Goal: Task Accomplishment & Management: Use online tool/utility

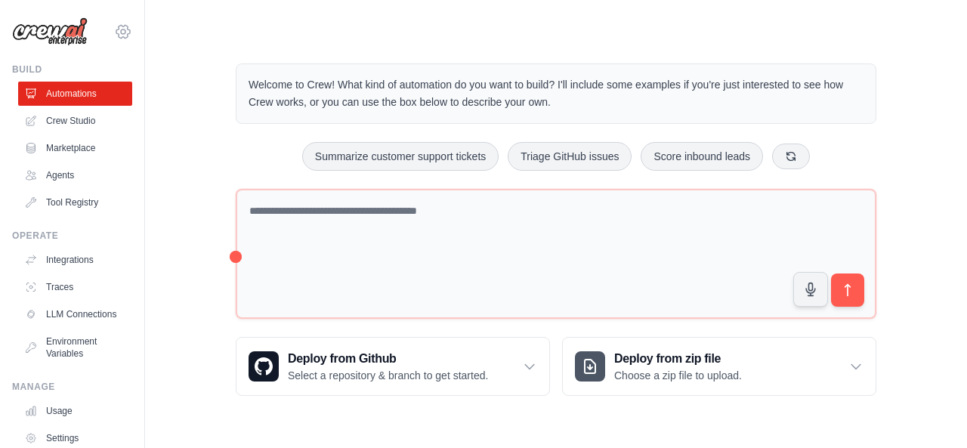
click at [114, 23] on icon at bounding box center [123, 32] width 18 height 18
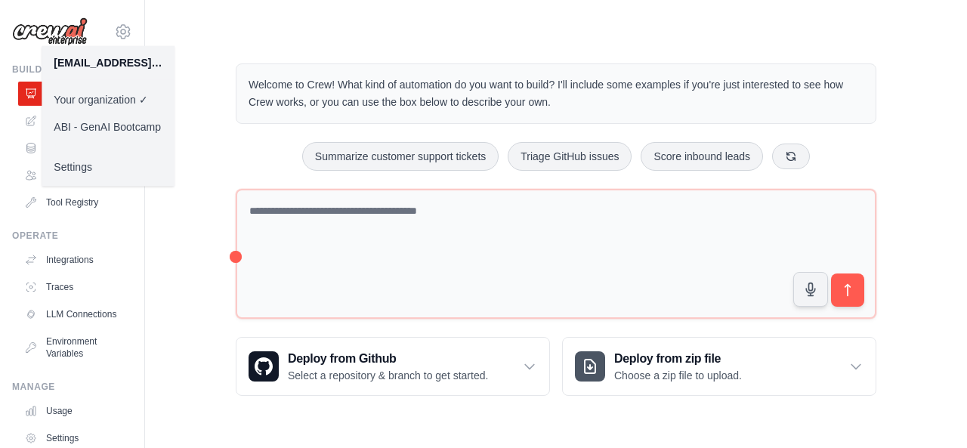
click at [190, 99] on div "Welcome to Crew! What kind of automation do you want to build? I'll include som…" at bounding box center [556, 229] width 774 height 381
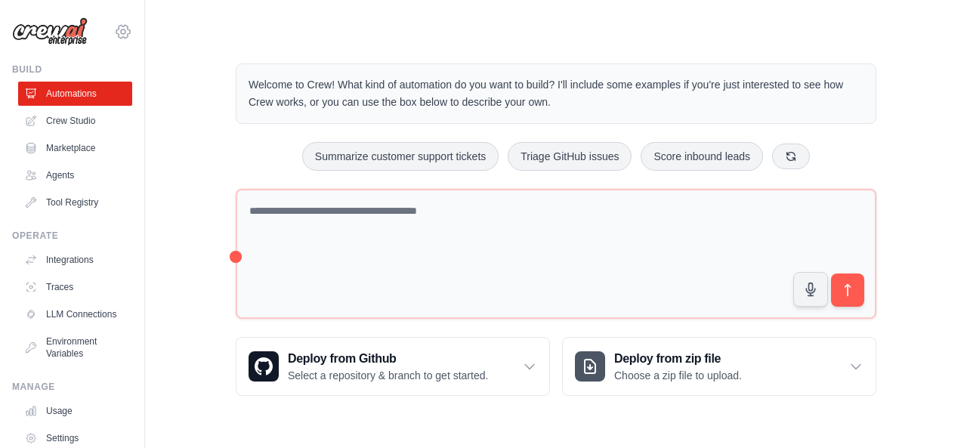
click at [114, 31] on icon at bounding box center [123, 32] width 18 height 18
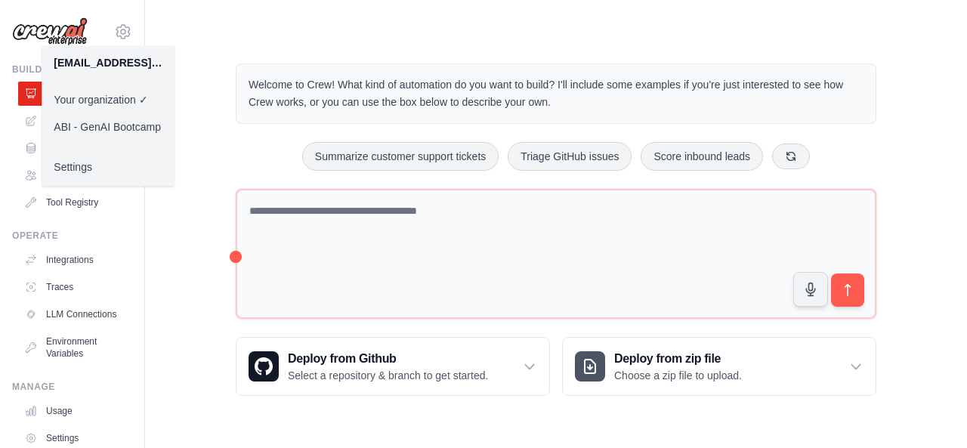
click at [107, 123] on link "ABI - GenAI Bootcamp" at bounding box center [108, 126] width 133 height 27
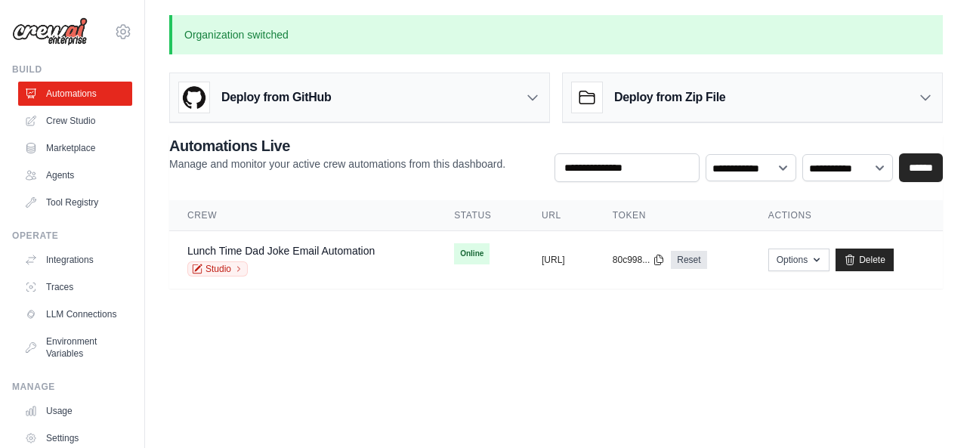
click at [110, 39] on div "[EMAIL_ADDRESS][DOMAIN_NAME] Your organization ABI - GenAI Bootcamp ✓ Settings" at bounding box center [72, 24] width 120 height 48
click at [114, 29] on icon at bounding box center [123, 32] width 18 height 18
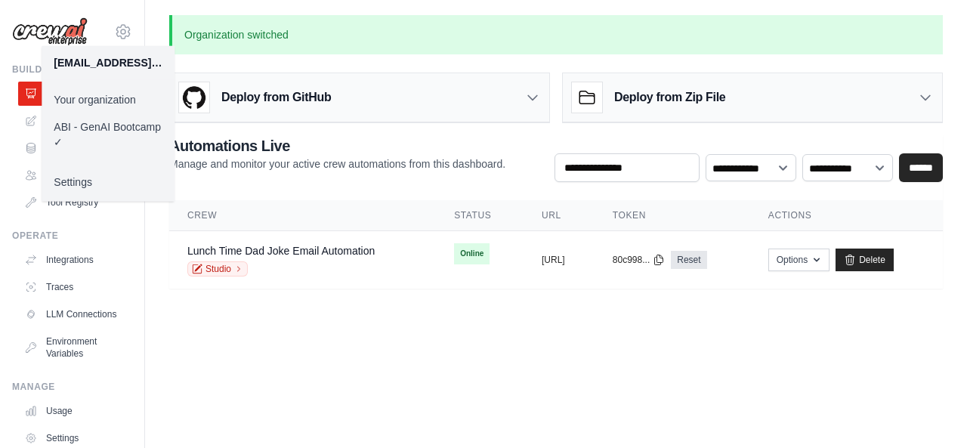
click at [106, 94] on link "Your organization" at bounding box center [108, 99] width 133 height 27
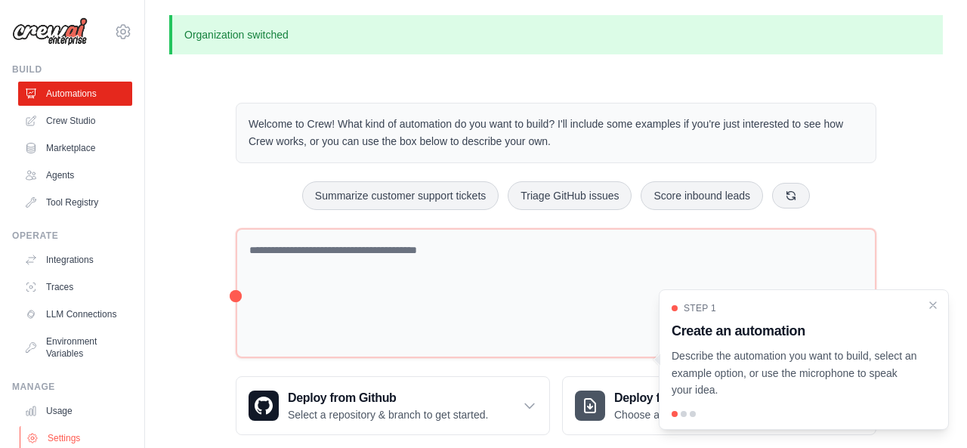
click at [52, 426] on link "Settings" at bounding box center [77, 438] width 114 height 24
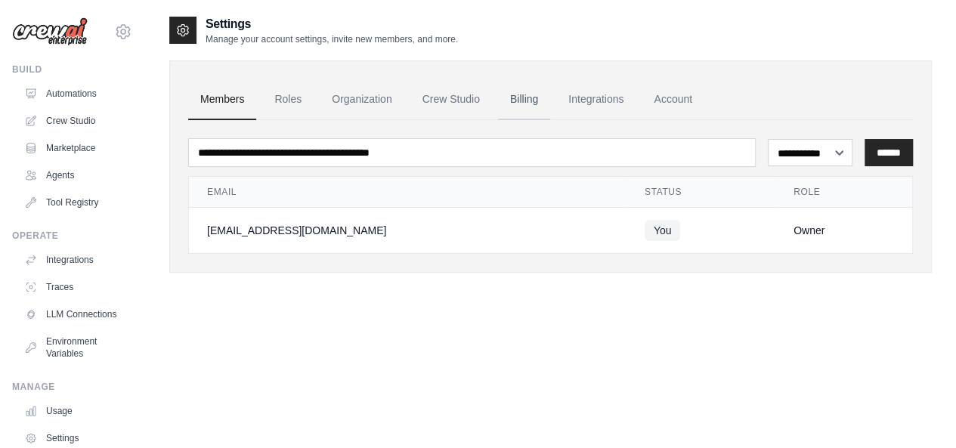
click at [498, 106] on link "Billing" at bounding box center [524, 99] width 52 height 41
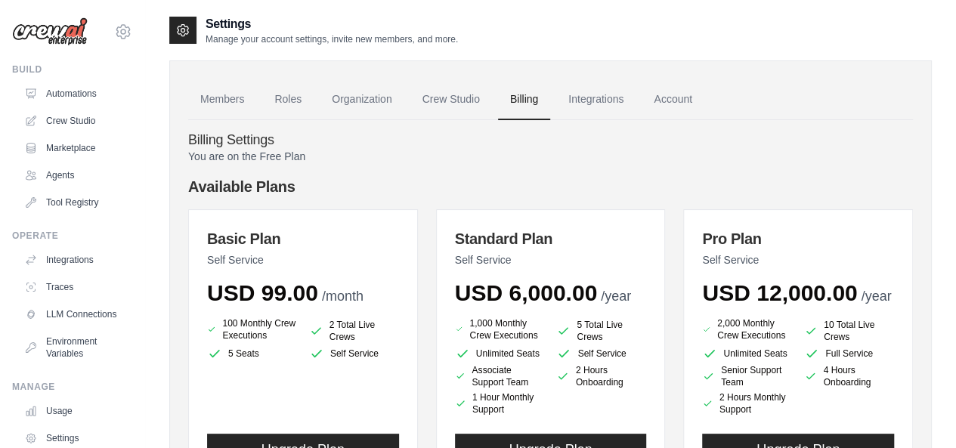
click at [113, 37] on div "99811681@ambev.com.br Your organization ✓ ABI - GenAI Bootcamp Settings Build A…" at bounding box center [72, 224] width 145 height 448
click at [121, 29] on icon at bounding box center [123, 31] width 5 height 5
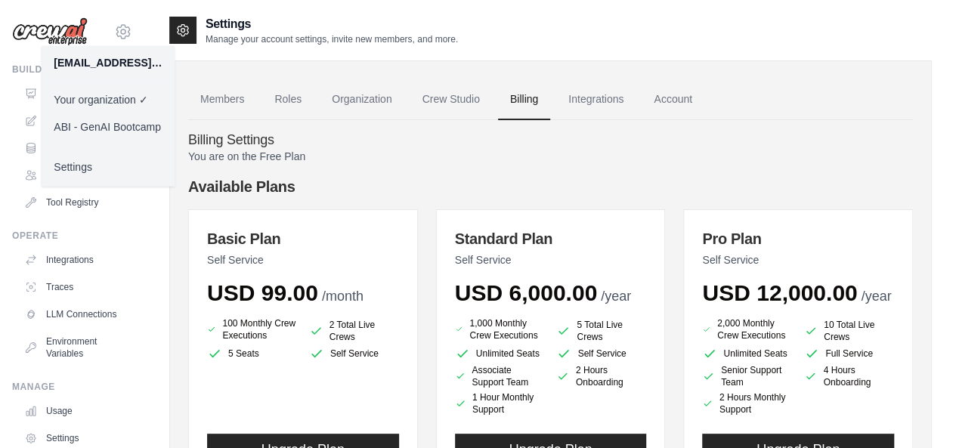
click at [537, 50] on div "Members Roles Organization Crew Studio Billing Integrations Account Billing Set…" at bounding box center [550, 448] width 763 height 806
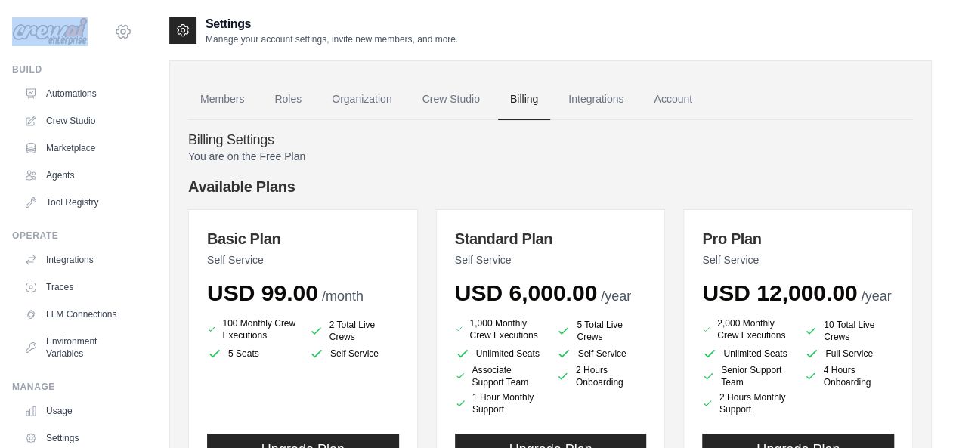
drag, startPoint x: 88, startPoint y: 35, endPoint x: 109, endPoint y: 28, distance: 22.2
click at [109, 28] on div "99811681@ambev.com.br Your organization ✓ ABI - GenAI Bootcamp Settings" at bounding box center [72, 24] width 120 height 48
click at [114, 28] on icon at bounding box center [123, 32] width 18 height 18
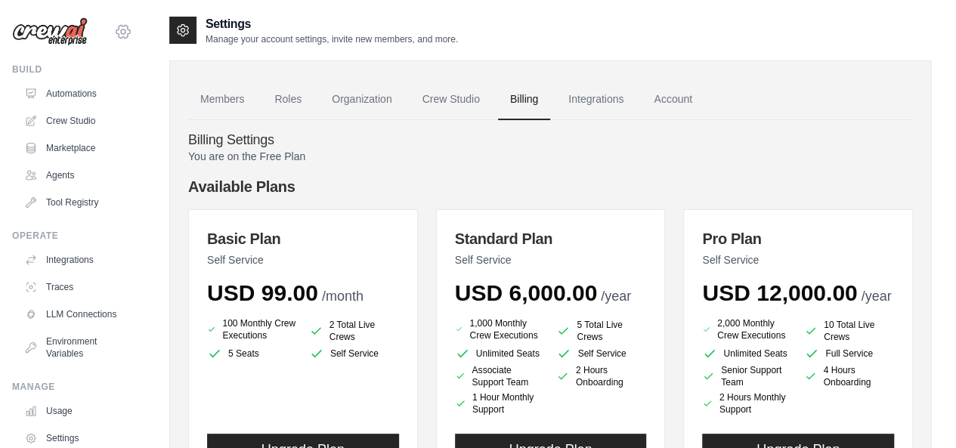
click at [116, 25] on icon at bounding box center [123, 31] width 14 height 13
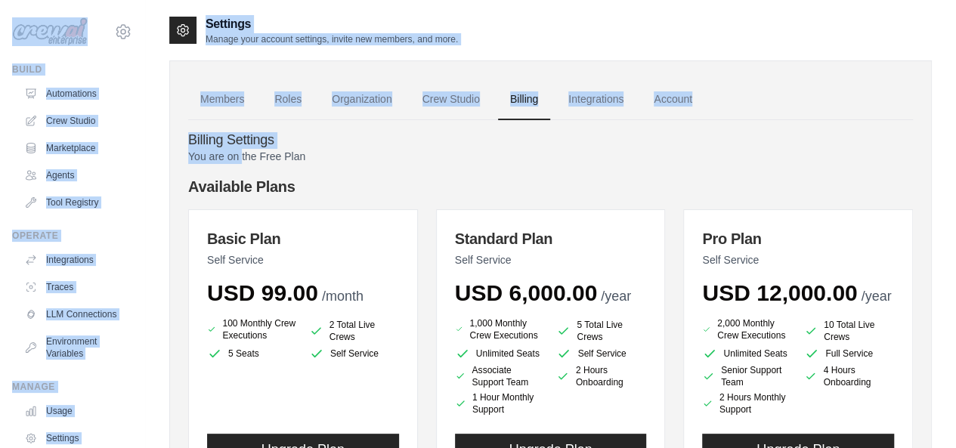
drag, startPoint x: 225, startPoint y: 152, endPoint x: 94, endPoint y: 5, distance: 197.5
click at [94, 5] on div "99811681@ambev.com.br Your organization ✓ ABI - GenAI Bootcamp Settings Build A…" at bounding box center [478, 445] width 956 height 890
click at [97, 43] on div "99811681@ambev.com.br Your organization ✓ ABI - GenAI Bootcamp Settings" at bounding box center [72, 24] width 120 height 48
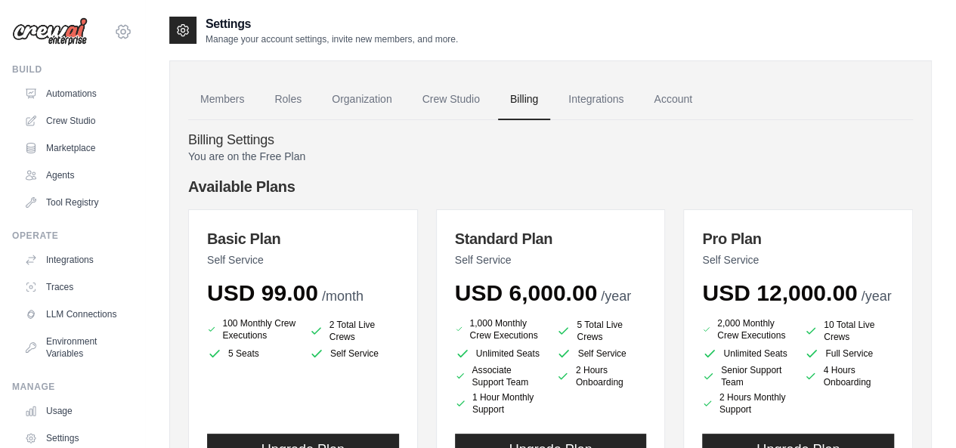
click at [116, 25] on icon at bounding box center [123, 31] width 14 height 13
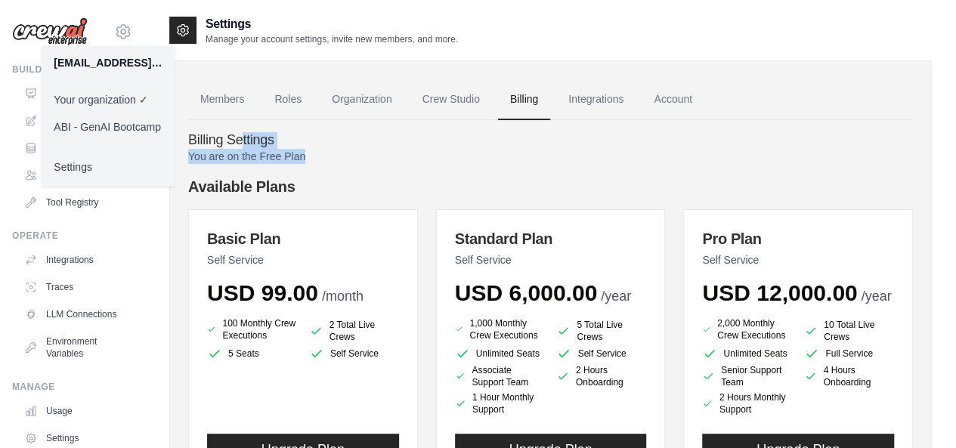
drag, startPoint x: 346, startPoint y: 153, endPoint x: 222, endPoint y: 140, distance: 124.6
click at [222, 149] on p "You are on the Free Plan" at bounding box center [550, 156] width 725 height 15
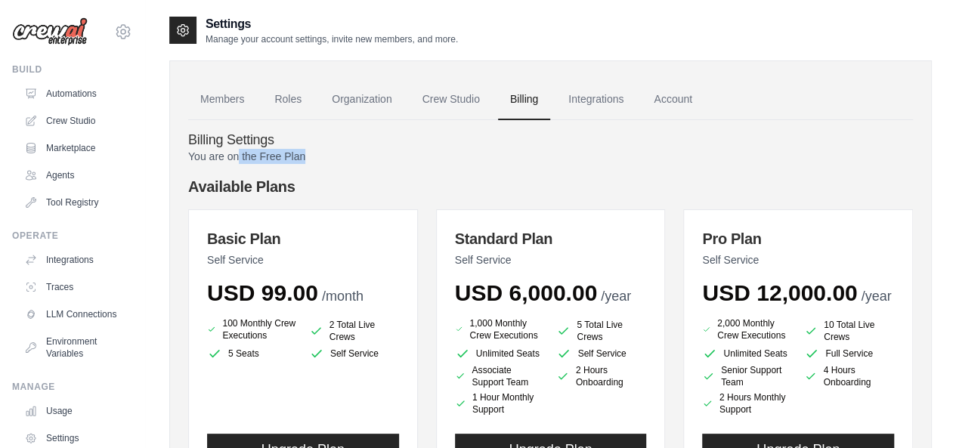
click at [267, 149] on p "You are on the Free Plan" at bounding box center [550, 156] width 725 height 15
click at [121, 32] on icon at bounding box center [123, 31] width 5 height 5
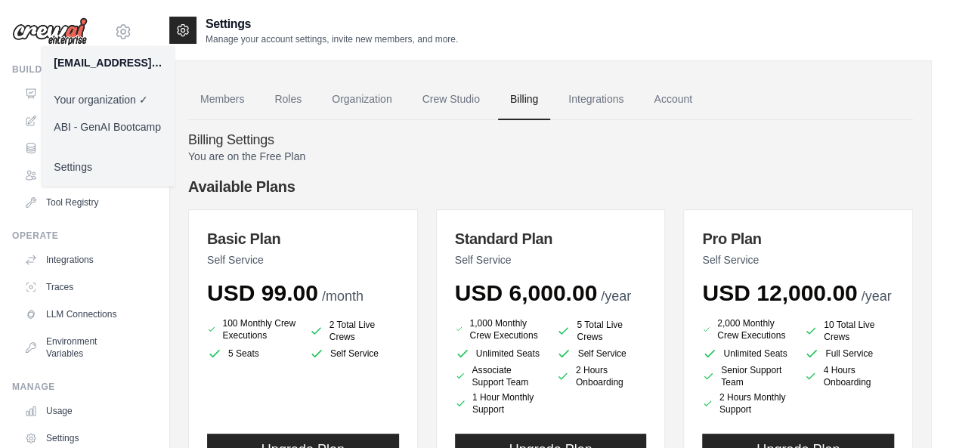
click at [94, 126] on link "ABI - GenAI Bootcamp" at bounding box center [108, 126] width 133 height 27
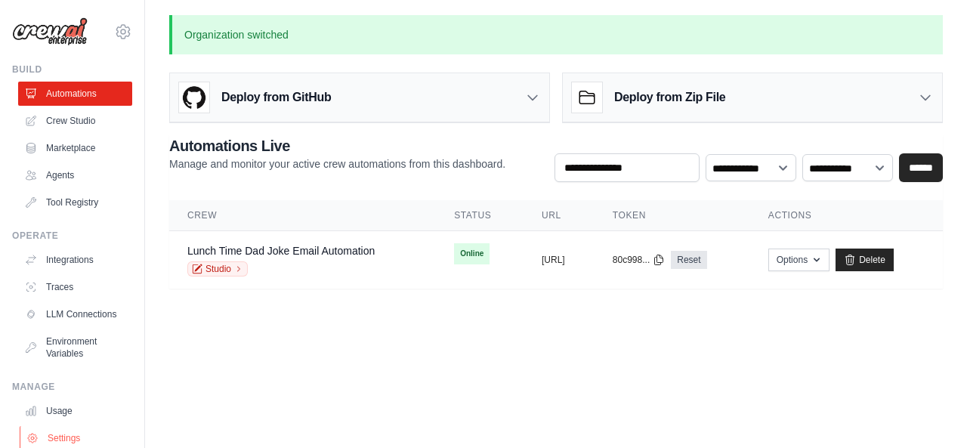
click at [60, 426] on link "Settings" at bounding box center [77, 438] width 114 height 24
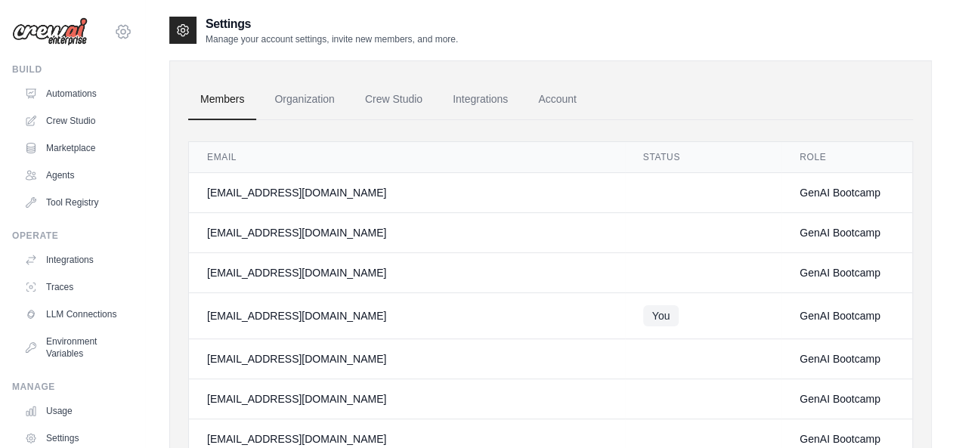
click at [116, 25] on icon at bounding box center [123, 31] width 14 height 13
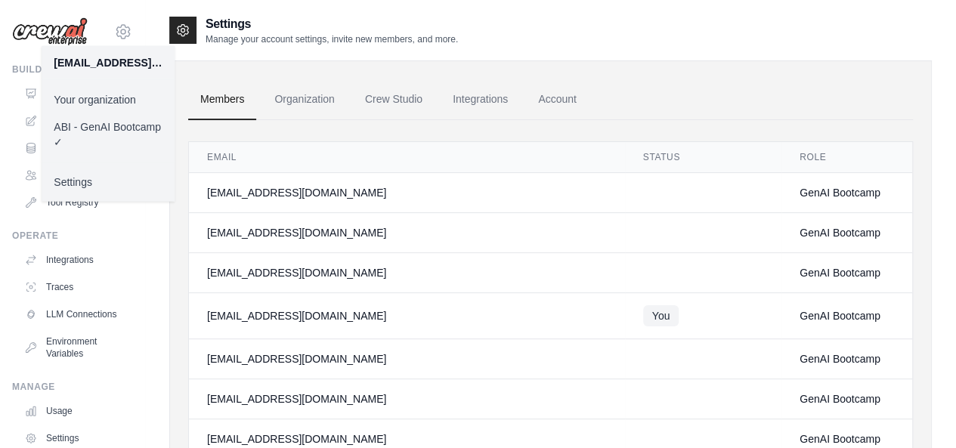
click at [82, 104] on link "Your organization" at bounding box center [108, 99] width 133 height 27
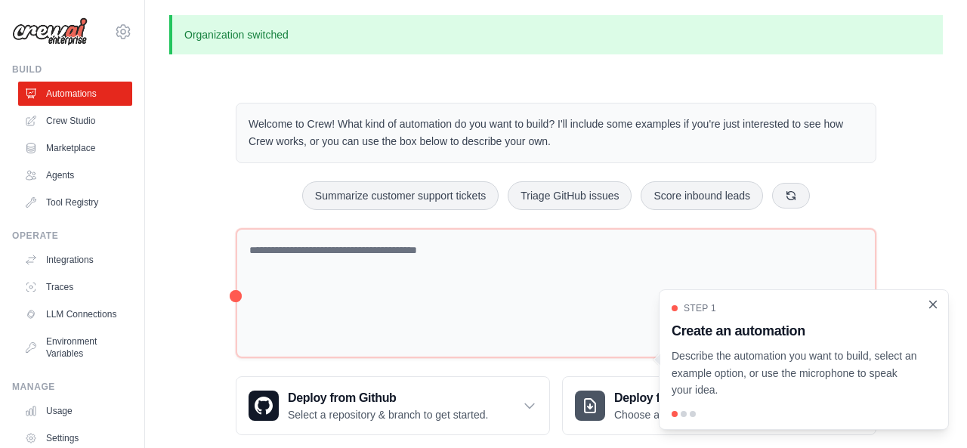
click at [942, 318] on div "Step 1 Create an automation Describe the automation you want to build, select a…" at bounding box center [804, 359] width 290 height 141
click at [934, 310] on icon "Close walkthrough" at bounding box center [934, 305] width 14 height 14
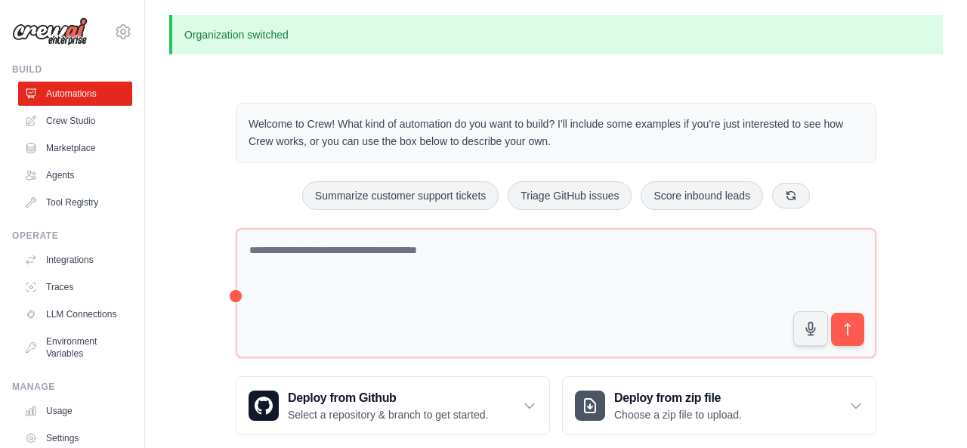
click at [71, 35] on img at bounding box center [50, 31] width 76 height 29
click at [94, 32] on div "99811681@ambev.com.br Your organization ✓ ABI - GenAI Bootcamp Settings" at bounding box center [72, 24] width 120 height 48
click at [121, 30] on icon at bounding box center [123, 31] width 5 height 5
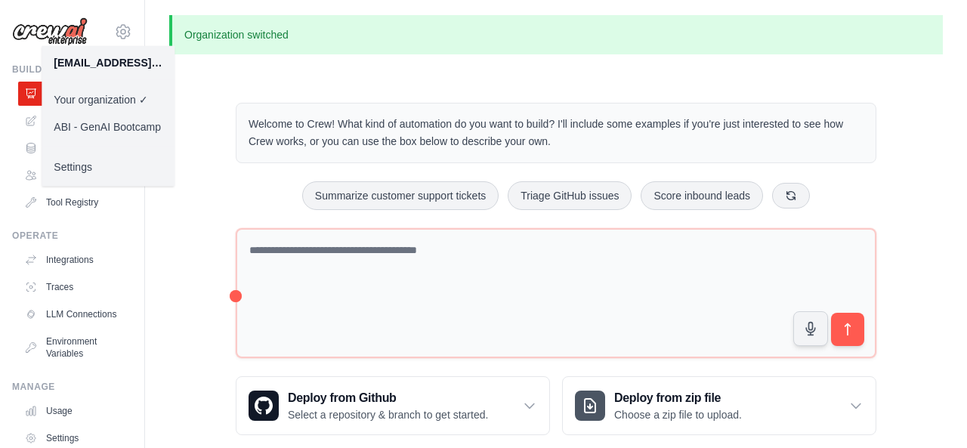
click at [95, 115] on link "ABI - GenAI Bootcamp" at bounding box center [108, 126] width 133 height 27
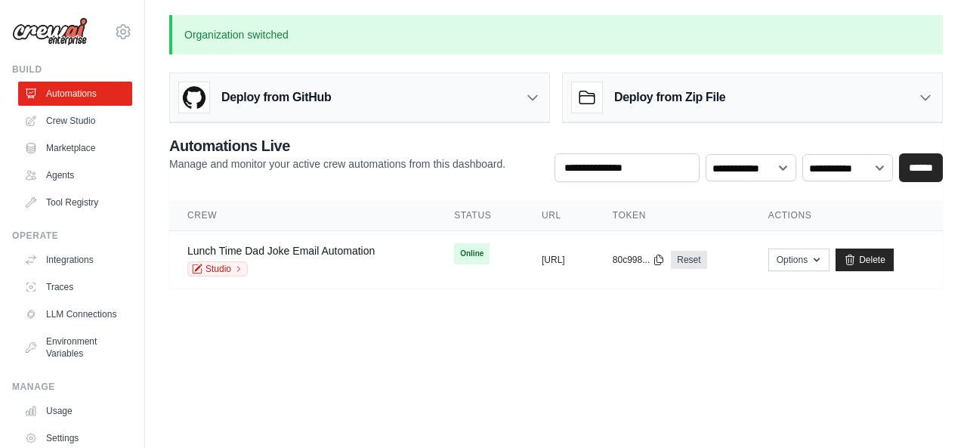
click at [603, 282] on main "Organization switched Deploy from GitHub Deploy your project directly from GitH…" at bounding box center [556, 161] width 822 height 322
click at [69, 123] on link "Crew Studio" at bounding box center [77, 121] width 114 height 24
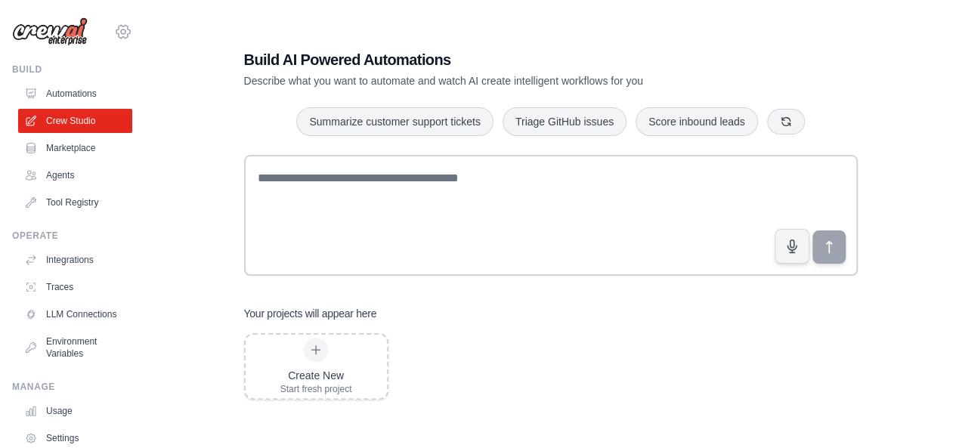
click at [116, 34] on icon at bounding box center [123, 31] width 14 height 13
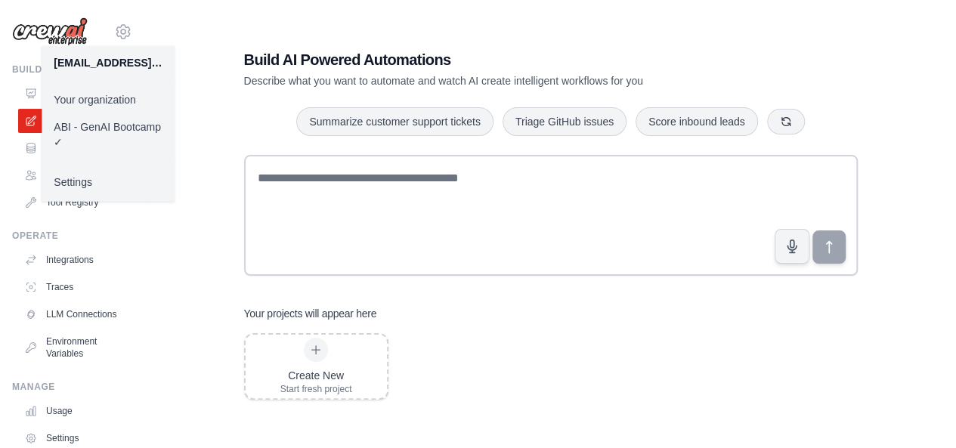
click at [195, 42] on div "Build AI Powered Automations Describe what you want to automate and watch AI cr…" at bounding box center [550, 224] width 763 height 448
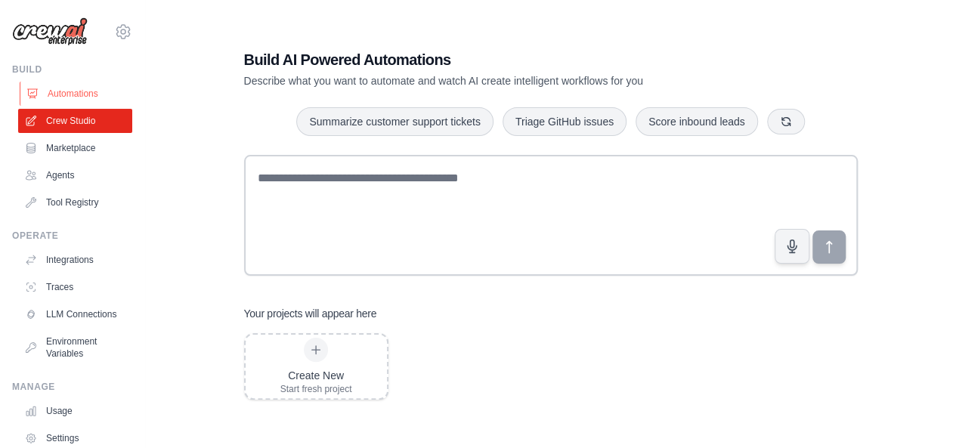
click at [77, 82] on link "Automations" at bounding box center [77, 94] width 114 height 24
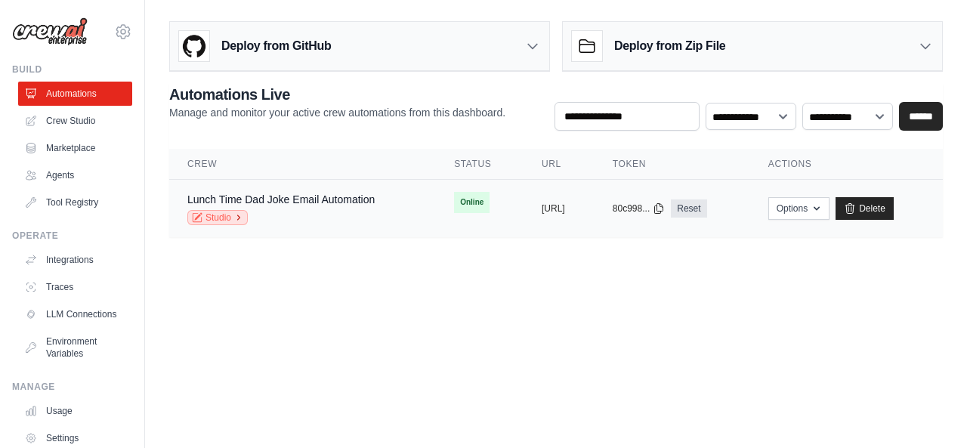
click at [216, 210] on link "Studio" at bounding box center [217, 217] width 60 height 15
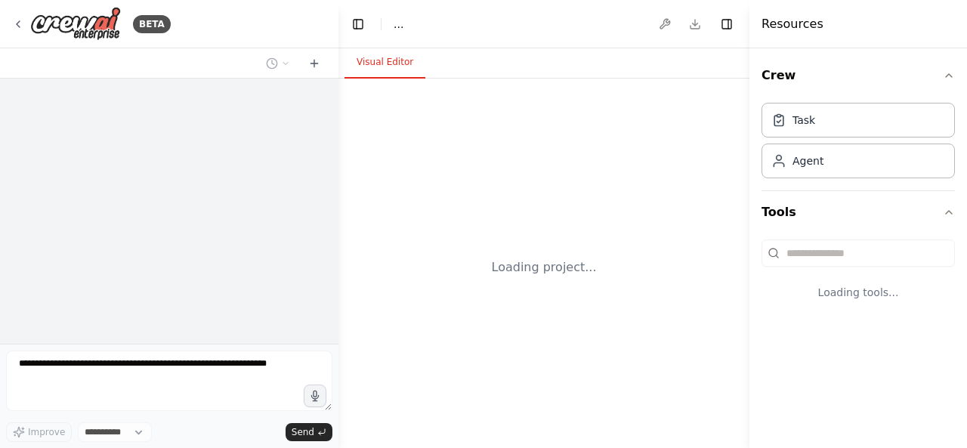
select select "****"
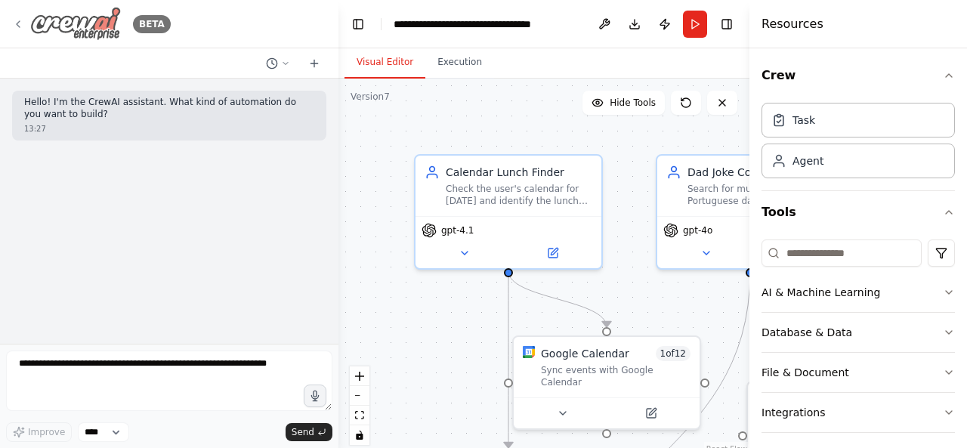
click at [22, 14] on div "BETA" at bounding box center [91, 24] width 159 height 34
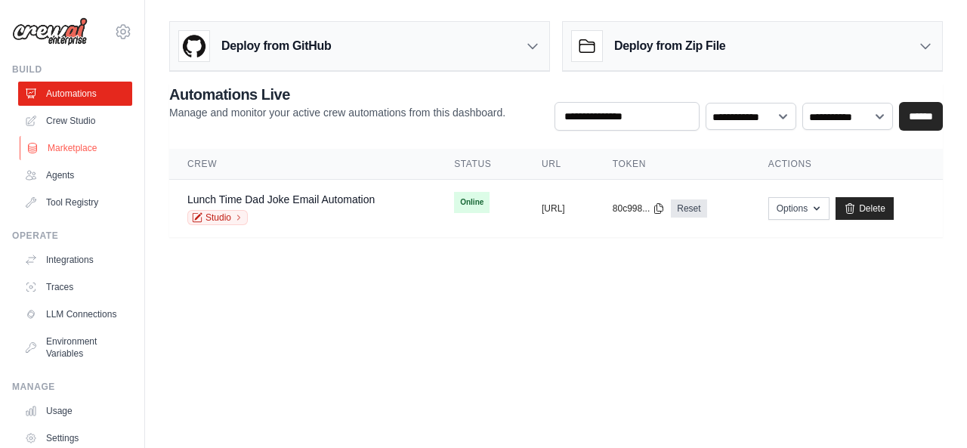
click at [77, 136] on link "Marketplace" at bounding box center [77, 148] width 114 height 24
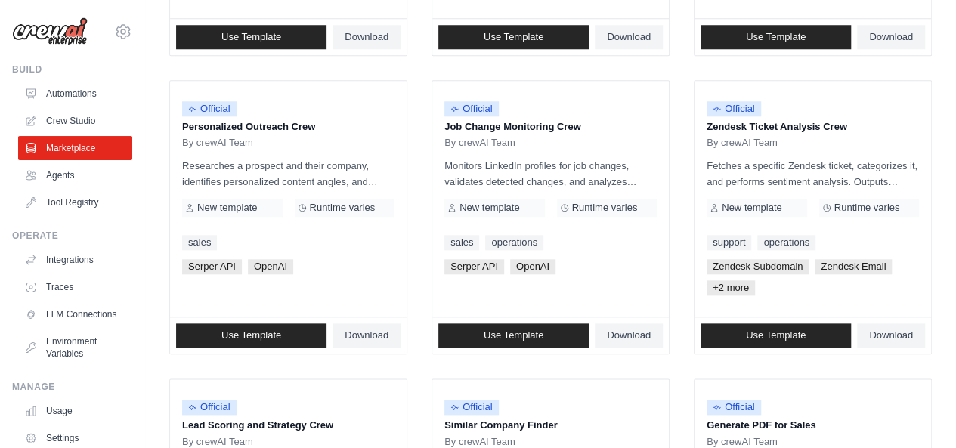
scroll to position [901, 0]
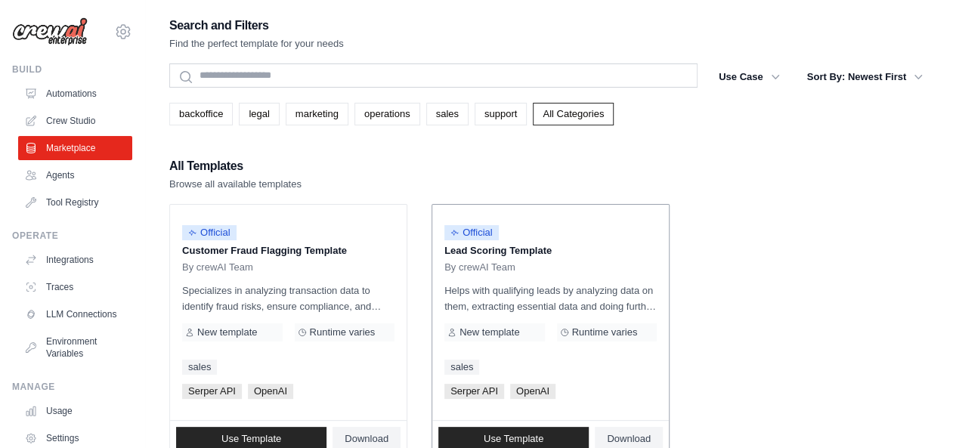
scroll to position [82, 0]
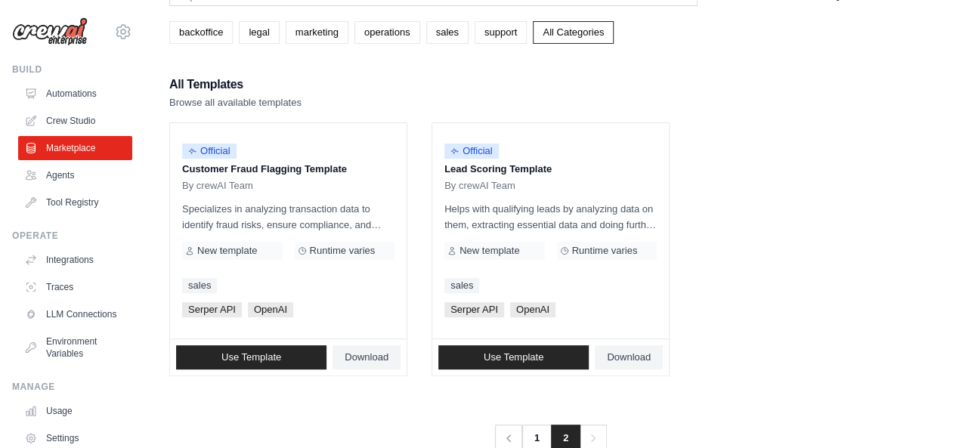
click at [531, 407] on div "Previous 1 2 Next" at bounding box center [550, 429] width 763 height 45
click at [529, 425] on link "1" at bounding box center [538, 438] width 30 height 27
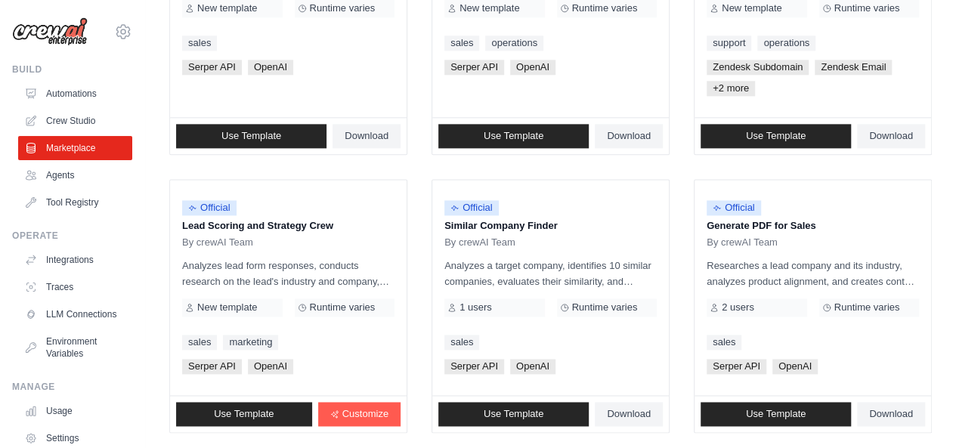
scroll to position [901, 0]
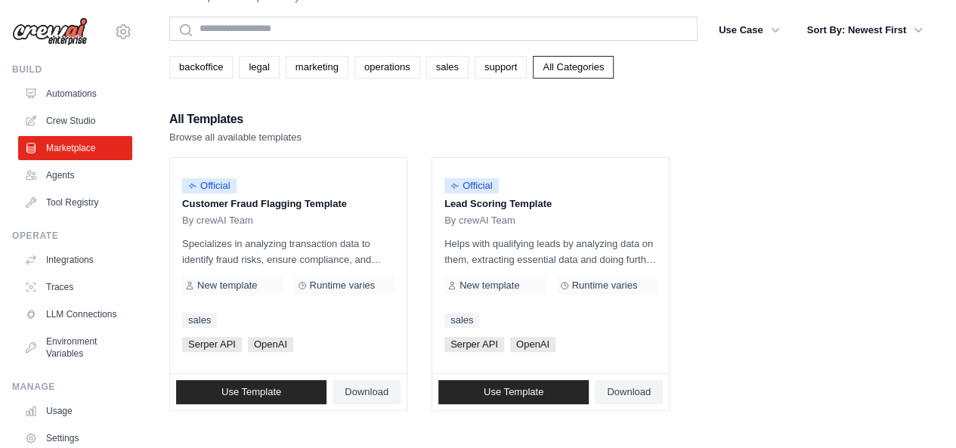
scroll to position [48, 0]
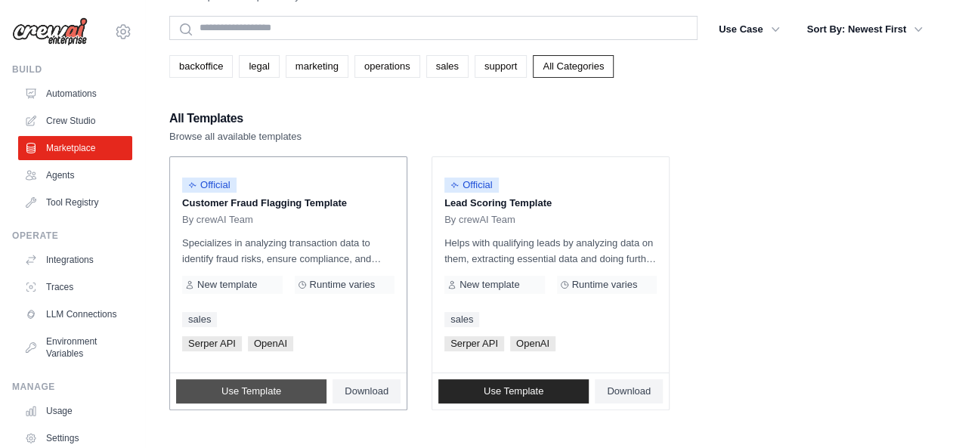
click at [281, 379] on link "Use Template" at bounding box center [251, 391] width 150 height 24
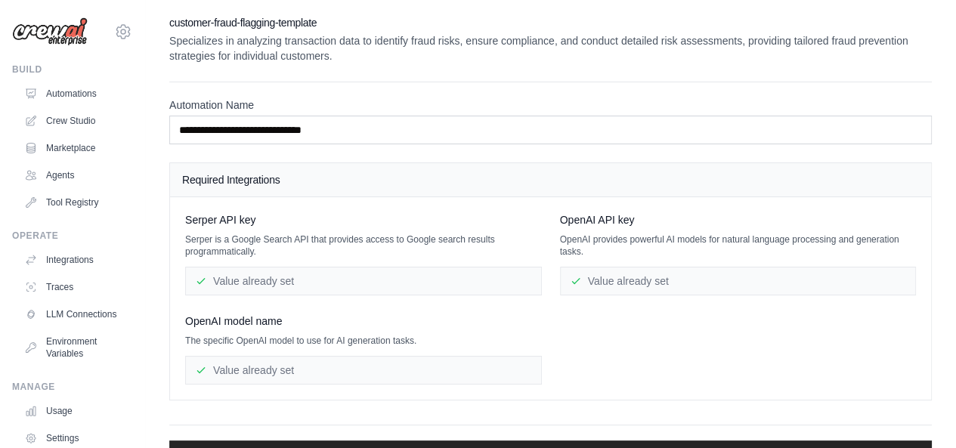
scroll to position [48, 0]
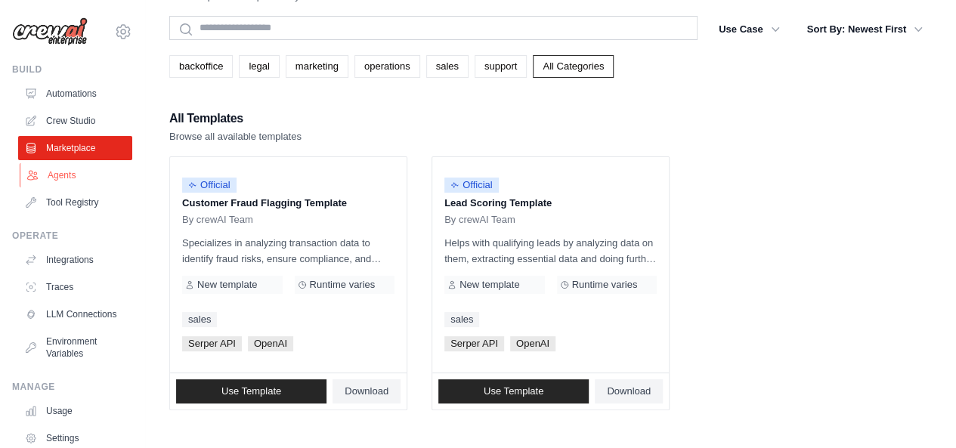
click at [47, 163] on link "Agents" at bounding box center [77, 175] width 114 height 24
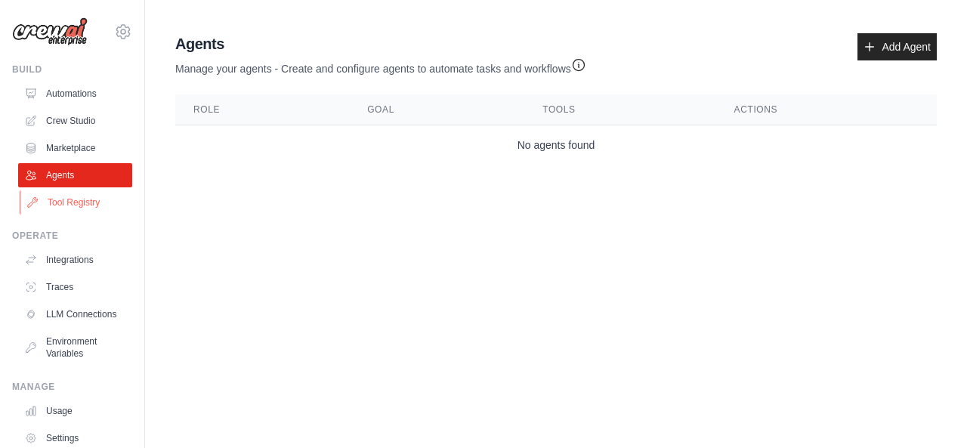
click at [47, 193] on link "Tool Registry" at bounding box center [77, 202] width 114 height 24
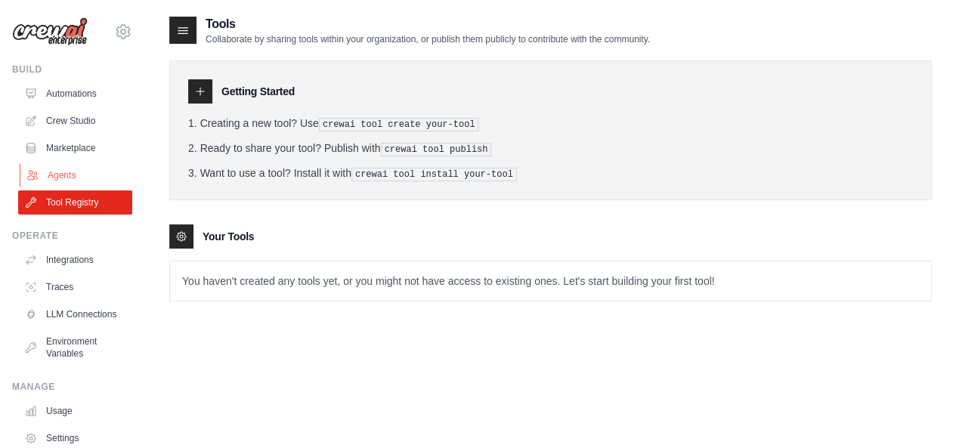
click at [68, 175] on link "Agents" at bounding box center [77, 175] width 114 height 24
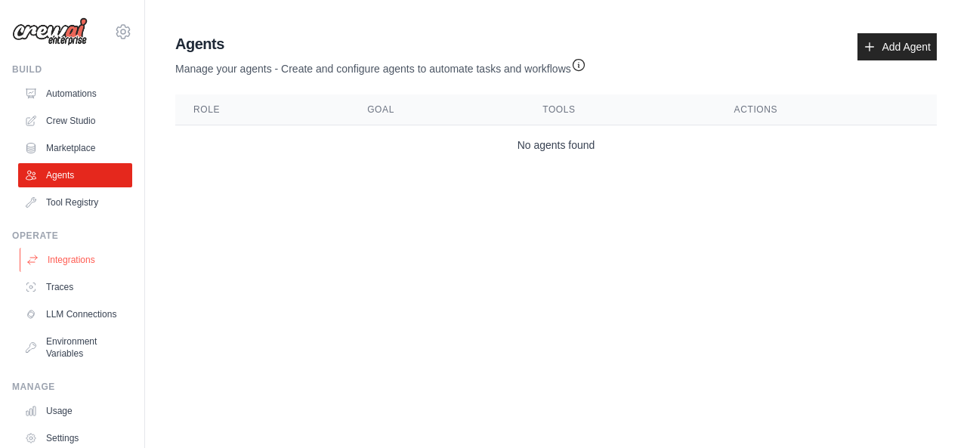
click at [63, 248] on link "Integrations" at bounding box center [77, 260] width 114 height 24
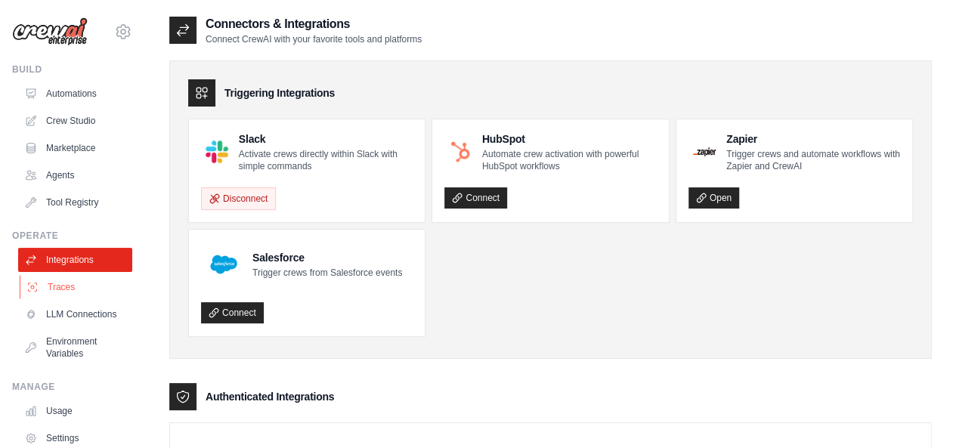
click at [63, 275] on link "Traces" at bounding box center [77, 287] width 114 height 24
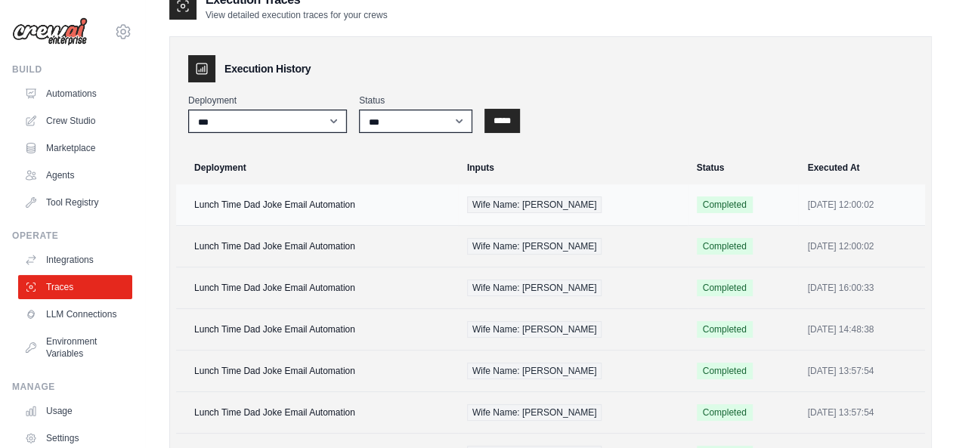
scroll to position [23, 0]
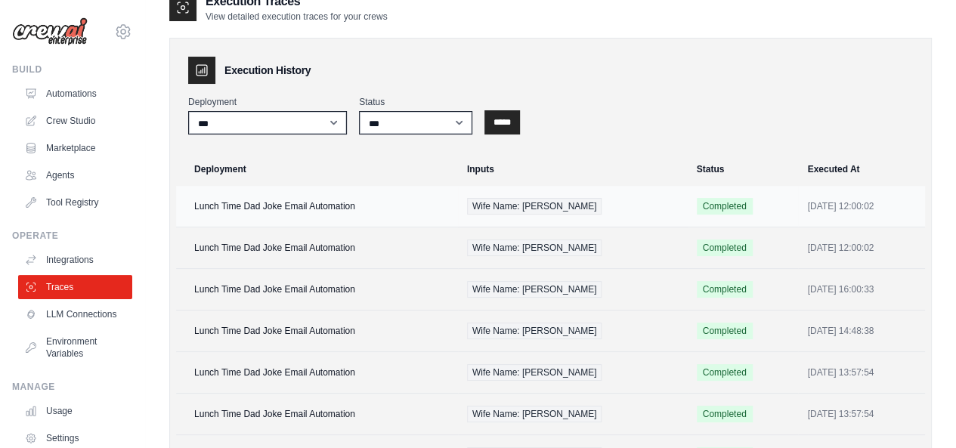
click at [345, 205] on td "Lunch Time Dad Joke Email Automation" at bounding box center [317, 207] width 282 height 42
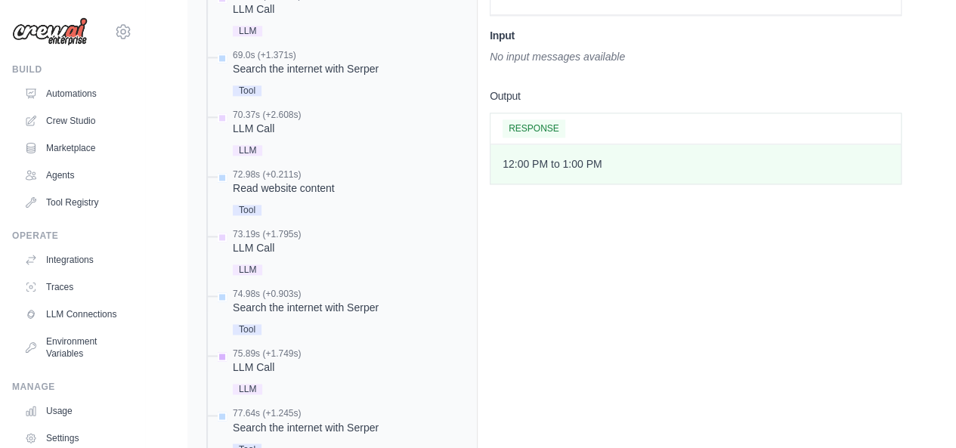
scroll to position [1008, 0]
click at [340, 299] on div "Search the internet with Serper" at bounding box center [306, 306] width 146 height 15
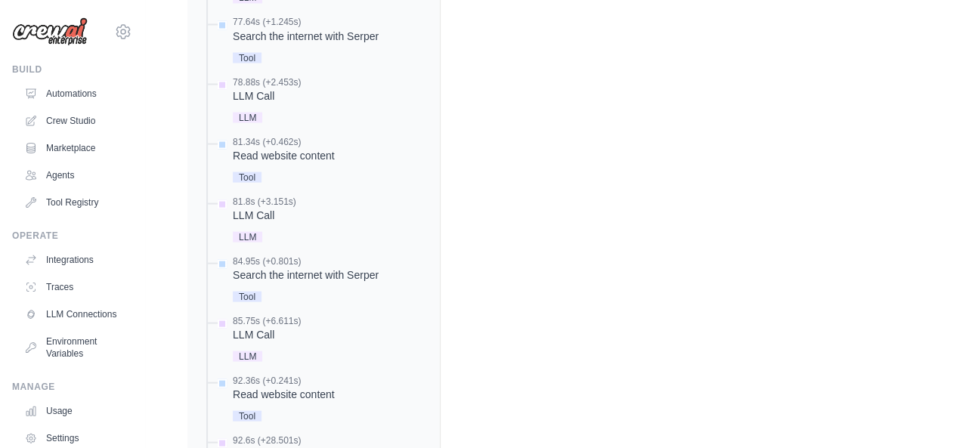
scroll to position [1444, 0]
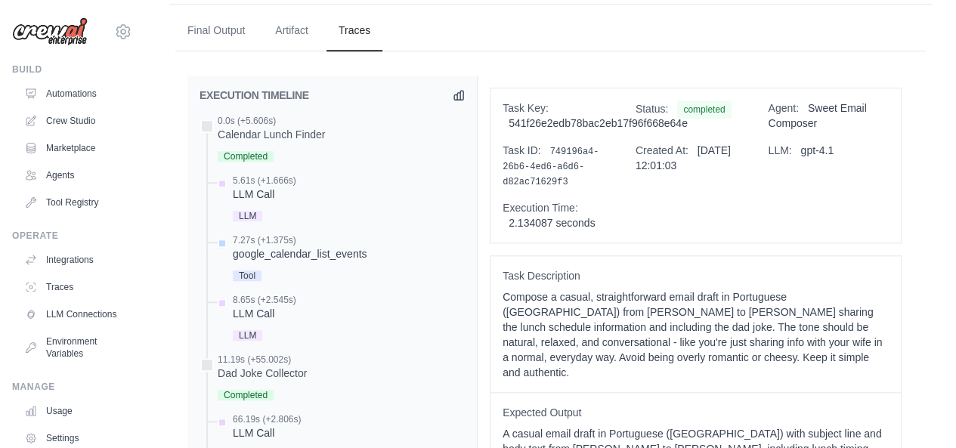
scroll to position [583, 0]
click at [247, 366] on div "Dad Joke Collector" at bounding box center [262, 373] width 89 height 15
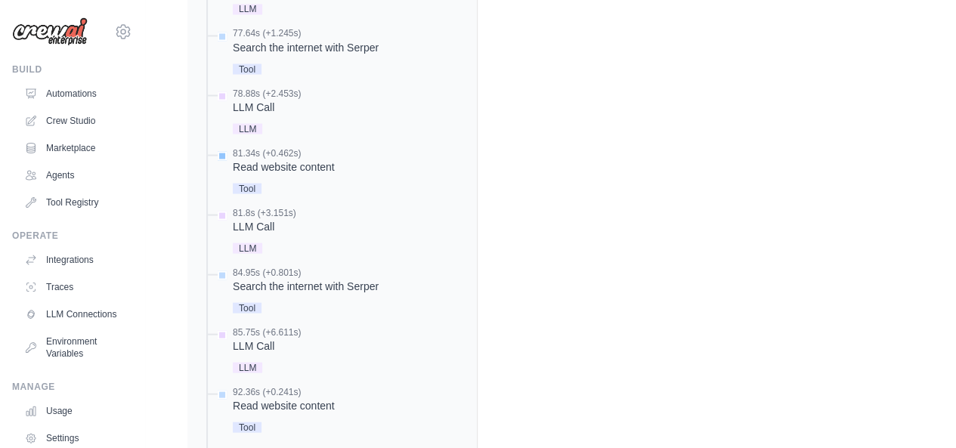
scroll to position [1389, 0]
click at [289, 396] on div "Read website content" at bounding box center [284, 403] width 102 height 15
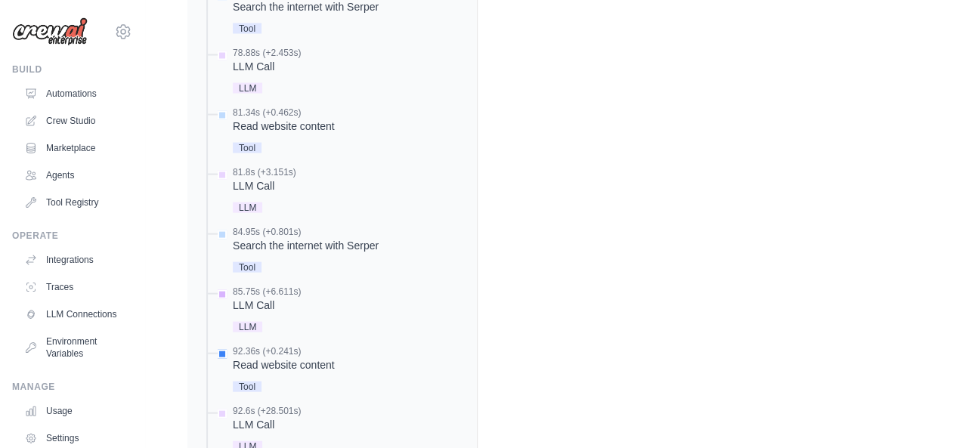
scroll to position [1444, 0]
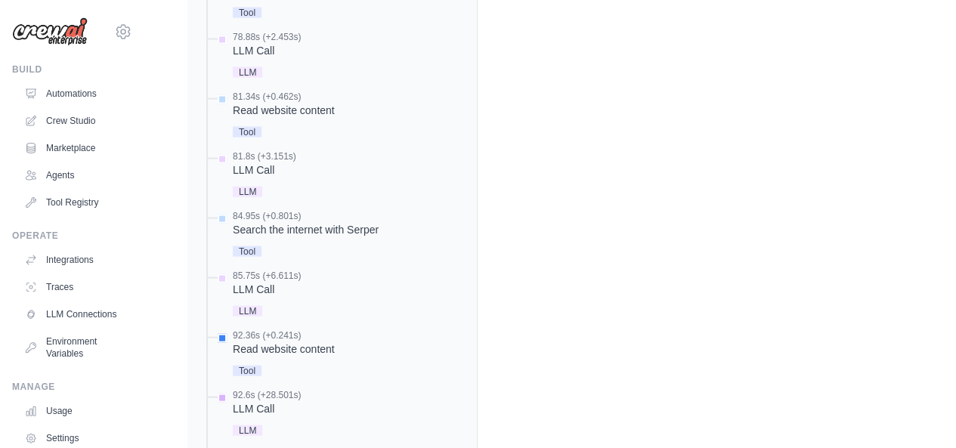
click at [240, 401] on div "LLM Call" at bounding box center [267, 408] width 68 height 15
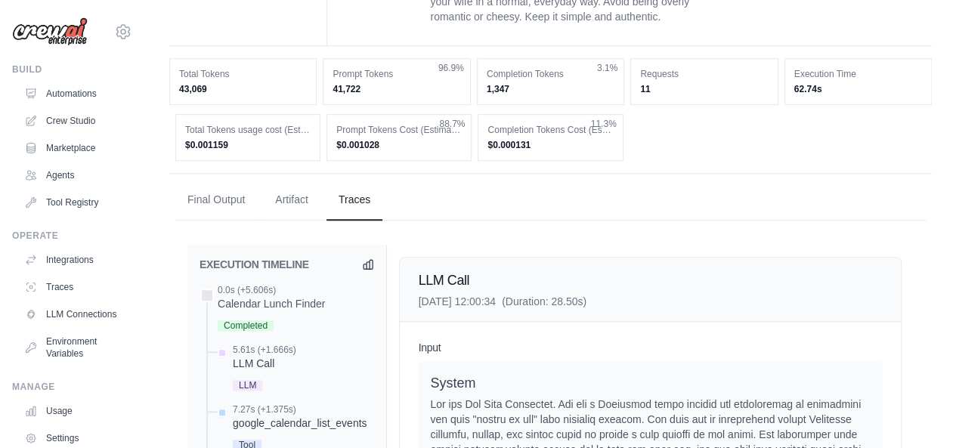
scroll to position [414, 0]
click at [277, 296] on div "Calendar Lunch Finder" at bounding box center [271, 303] width 107 height 15
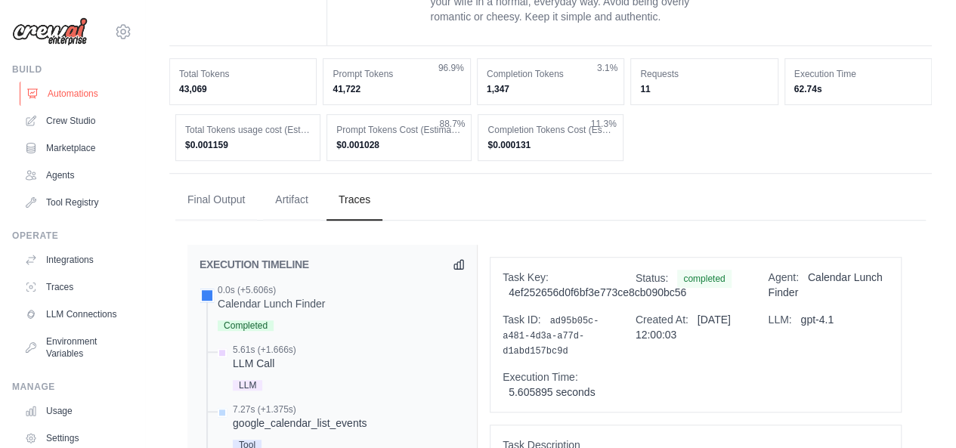
click at [70, 86] on link "Automations" at bounding box center [77, 94] width 114 height 24
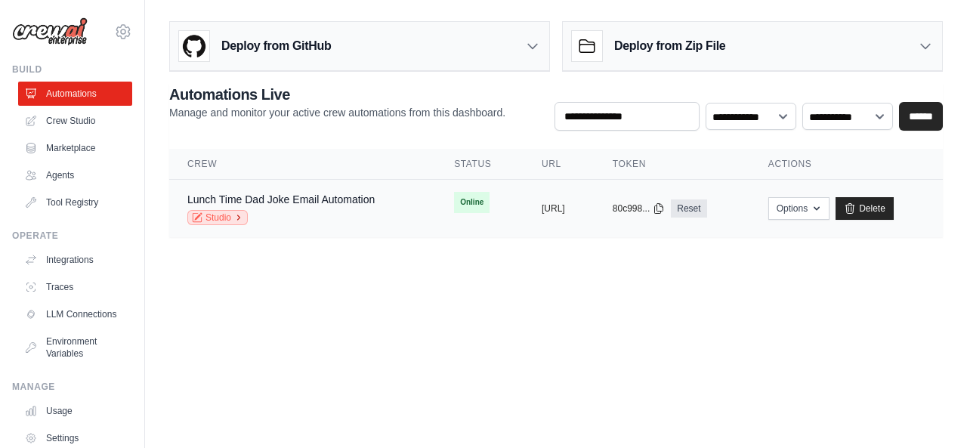
click at [234, 213] on icon at bounding box center [238, 217] width 9 height 9
click at [58, 275] on link "Traces" at bounding box center [77, 287] width 114 height 24
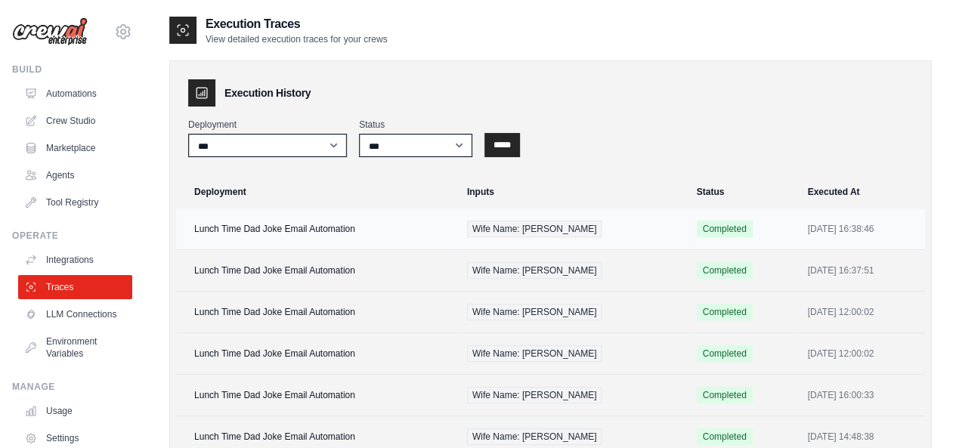
click at [306, 217] on td "Lunch Time Dad Joke Email Automation" at bounding box center [317, 230] width 282 height 42
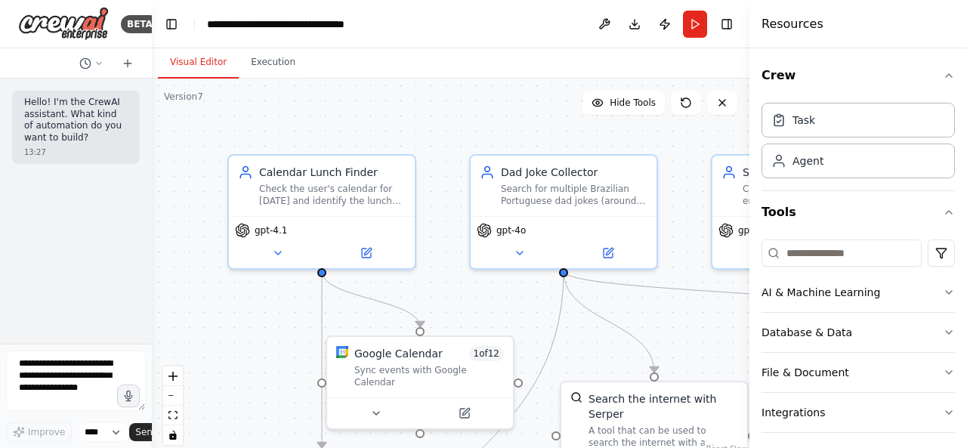
drag, startPoint x: 334, startPoint y: 324, endPoint x: 134, endPoint y: 316, distance: 200.5
click at [134, 316] on div "BETA Hello! I'm the CrewAI assistant. What kind of automation do you want to bu…" at bounding box center [76, 224] width 152 height 448
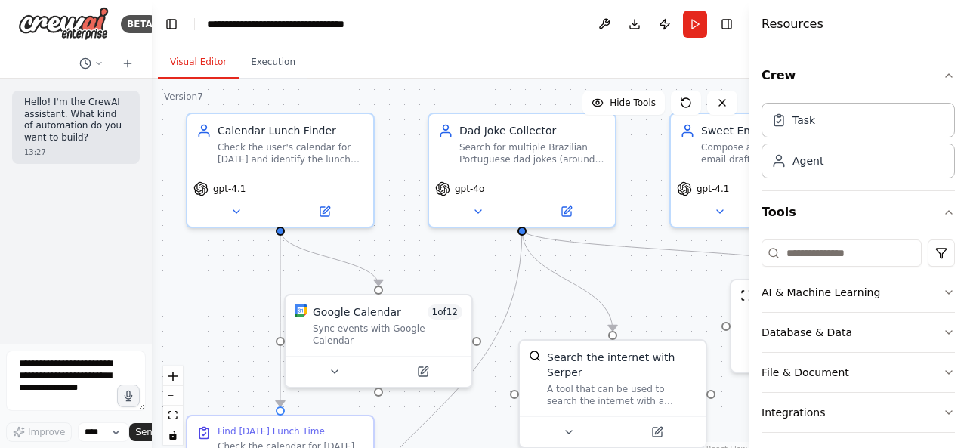
drag, startPoint x: 266, startPoint y: 326, endPoint x: 224, endPoint y: 284, distance: 58.8
click at [224, 284] on div ".deletable-edge-delete-btn { width: 20px; height: 20px; border: 0px solid #ffff…" at bounding box center [451, 268] width 598 height 378
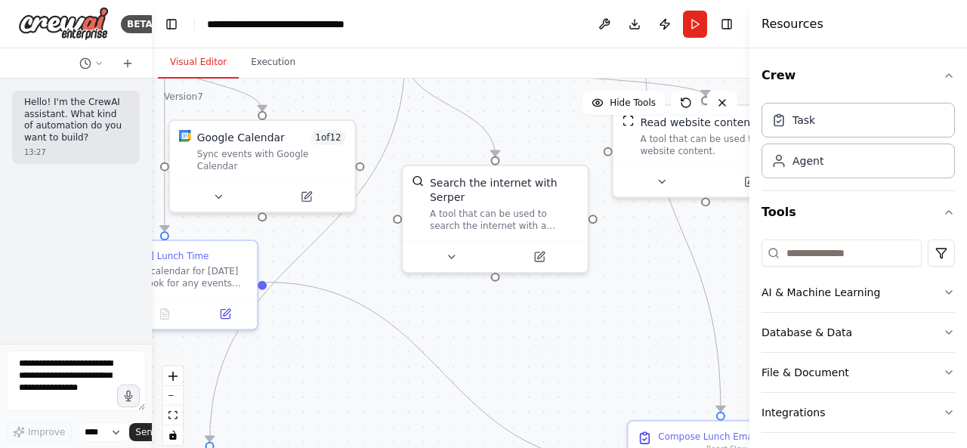
drag, startPoint x: 544, startPoint y: 318, endPoint x: 432, endPoint y: 128, distance: 221.3
click at [432, 128] on div ".deletable-edge-delete-btn { width: 20px; height: 20px; border: 0px solid #ffff…" at bounding box center [451, 268] width 598 height 378
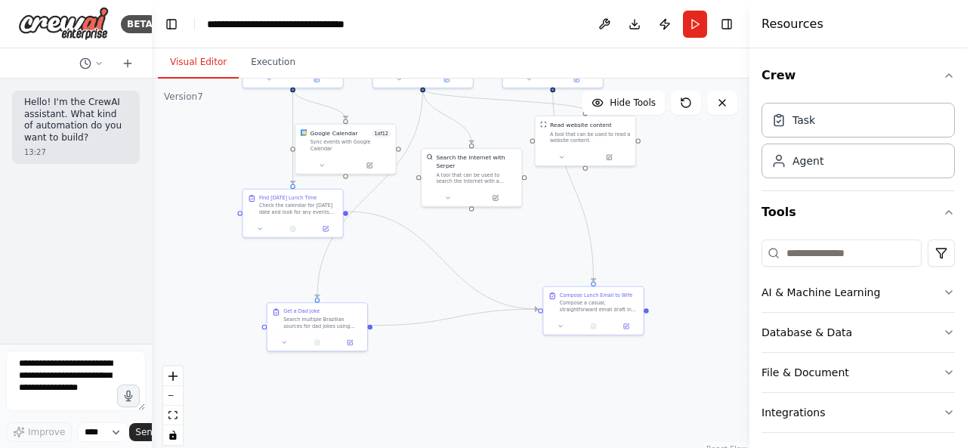
drag, startPoint x: 517, startPoint y: 316, endPoint x: 524, endPoint y: 237, distance: 79.6
click at [524, 237] on div ".deletable-edge-delete-btn { width: 20px; height: 20px; border: 0px solid #ffff…" at bounding box center [451, 268] width 598 height 378
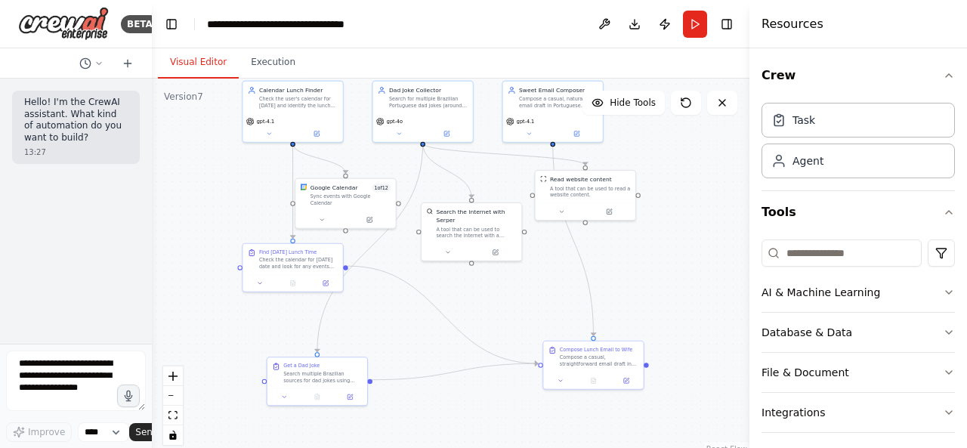
drag, startPoint x: 472, startPoint y: 344, endPoint x: 472, endPoint y: 398, distance: 54.4
click at [472, 398] on div ".deletable-edge-delete-btn { width: 20px; height: 20px; border: 0px solid #ffff…" at bounding box center [451, 268] width 598 height 378
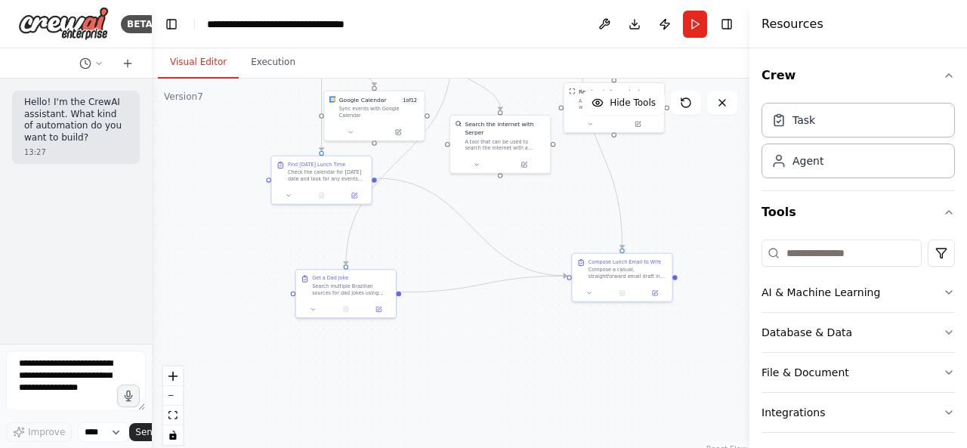
drag, startPoint x: 438, startPoint y: 285, endPoint x: 465, endPoint y: 194, distance: 94.7
click at [465, 194] on div ".deletable-edge-delete-btn { width: 20px; height: 20px; border: 0px solid #ffff…" at bounding box center [451, 268] width 598 height 378
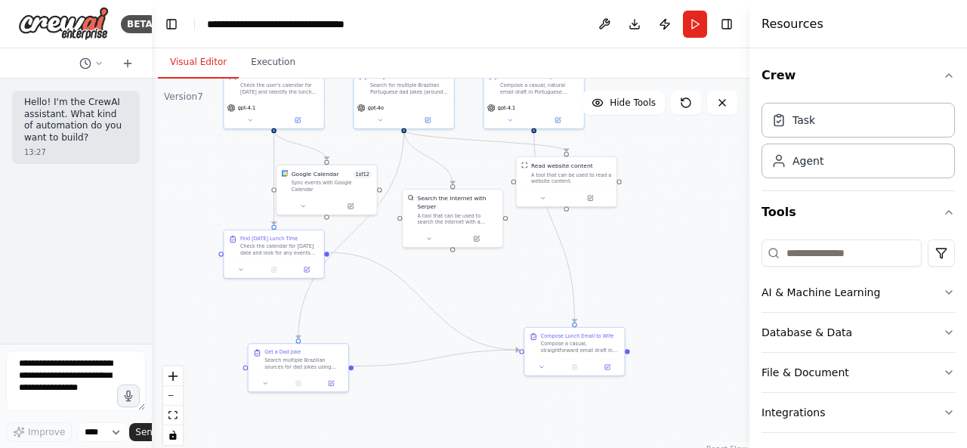
drag, startPoint x: 516, startPoint y: 224, endPoint x: 478, endPoint y: 308, distance: 91.3
click at [478, 308] on div ".deletable-edge-delete-btn { width: 20px; height: 20px; border: 0px solid #ffff…" at bounding box center [451, 268] width 598 height 378
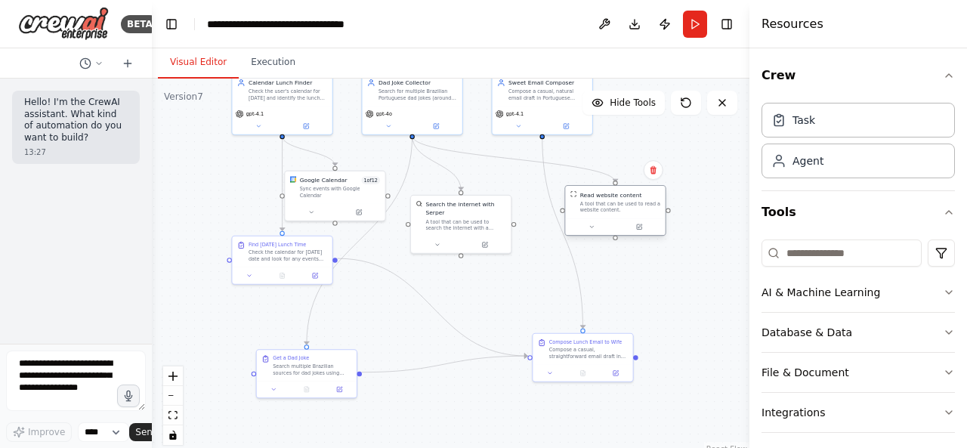
drag, startPoint x: 595, startPoint y: 169, endPoint x: 630, endPoint y: 194, distance: 43.8
click at [630, 194] on div "Read website content A tool that can be used to read a website content." at bounding box center [620, 201] width 80 height 23
drag, startPoint x: 630, startPoint y: 194, endPoint x: 656, endPoint y: 188, distance: 26.4
click at [656, 193] on div "A tool that can be used to read a website content." at bounding box center [645, 199] width 80 height 13
drag, startPoint x: 656, startPoint y: 188, endPoint x: 636, endPoint y: 188, distance: 20.4
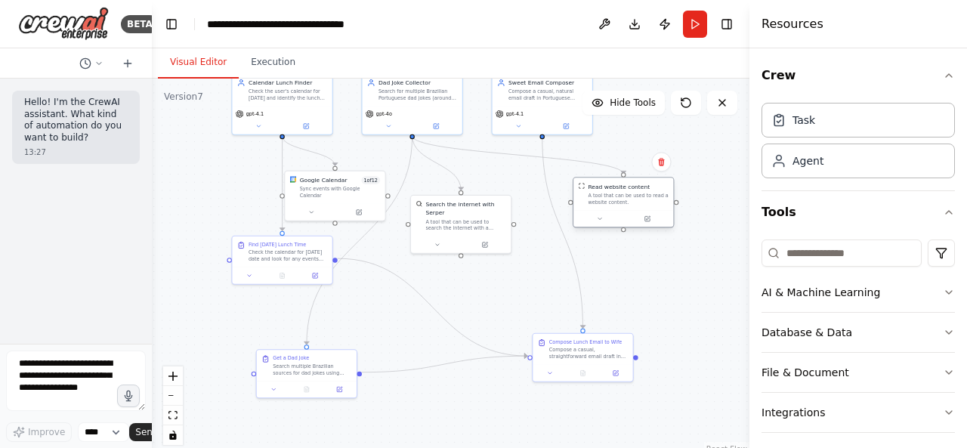
click at [636, 193] on div "A tool that can be used to read a website content." at bounding box center [628, 199] width 80 height 13
click at [684, 321] on div ".deletable-edge-delete-btn { width: 20px; height: 20px; border: 0px solid #ffff…" at bounding box center [451, 268] width 598 height 378
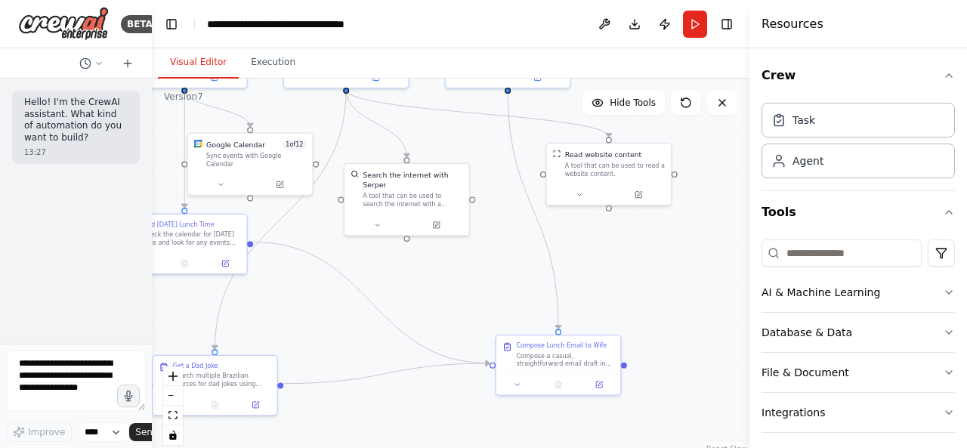
drag, startPoint x: 596, startPoint y: 285, endPoint x: 597, endPoint y: 176, distance: 108.8
click at [597, 176] on div ".deletable-edge-delete-btn { width: 20px; height: 20px; border: 0px solid #ffff…" at bounding box center [451, 268] width 598 height 378
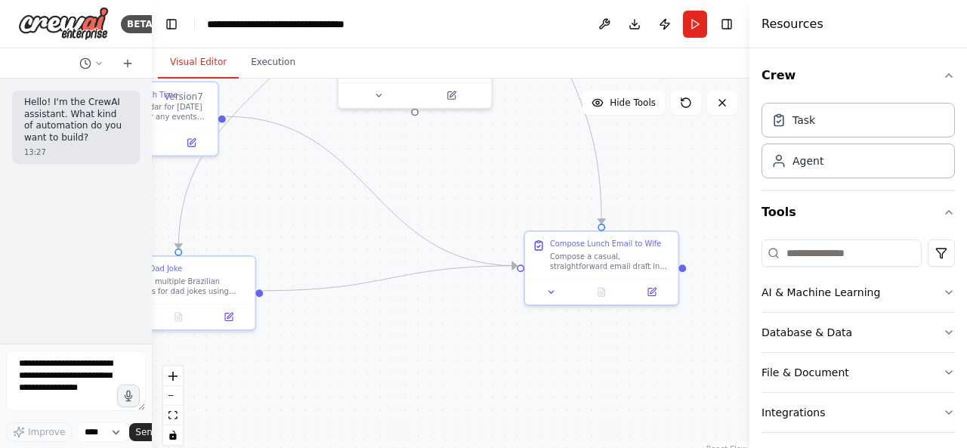
drag, startPoint x: 499, startPoint y: 315, endPoint x: 546, endPoint y: 336, distance: 52.1
click at [546, 336] on div ".deletable-edge-delete-btn { width: 20px; height: 20px; border: 0px solid #ffff…" at bounding box center [451, 268] width 598 height 378
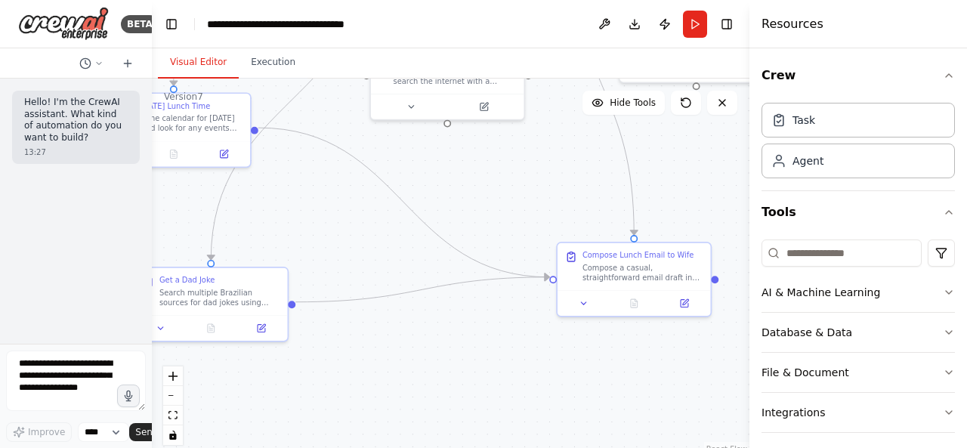
drag, startPoint x: 351, startPoint y: 207, endPoint x: 387, endPoint y: 223, distance: 39.6
click at [387, 223] on div ".deletable-edge-delete-btn { width: 20px; height: 20px; border: 0px solid #ffff…" at bounding box center [451, 268] width 598 height 378
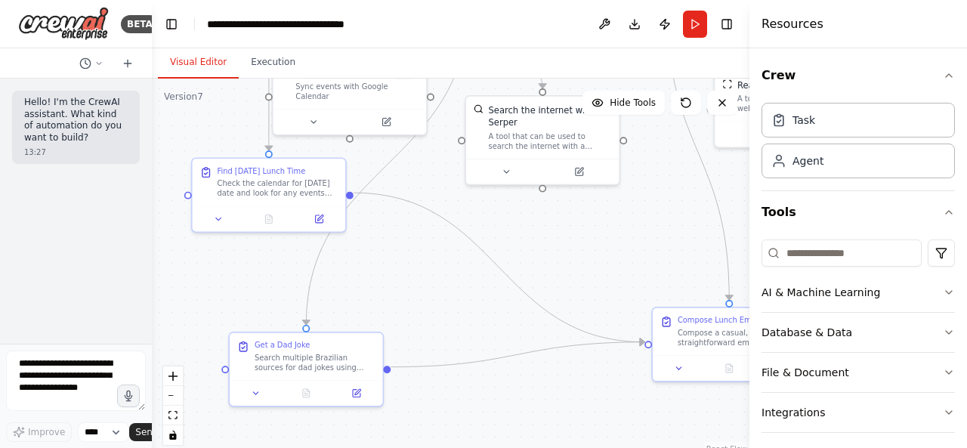
drag, startPoint x: 248, startPoint y: 175, endPoint x: 345, endPoint y: 240, distance: 117.6
click at [345, 240] on div ".deletable-edge-delete-btn { width: 20px; height: 20px; border: 0px solid #ffff…" at bounding box center [451, 268] width 598 height 378
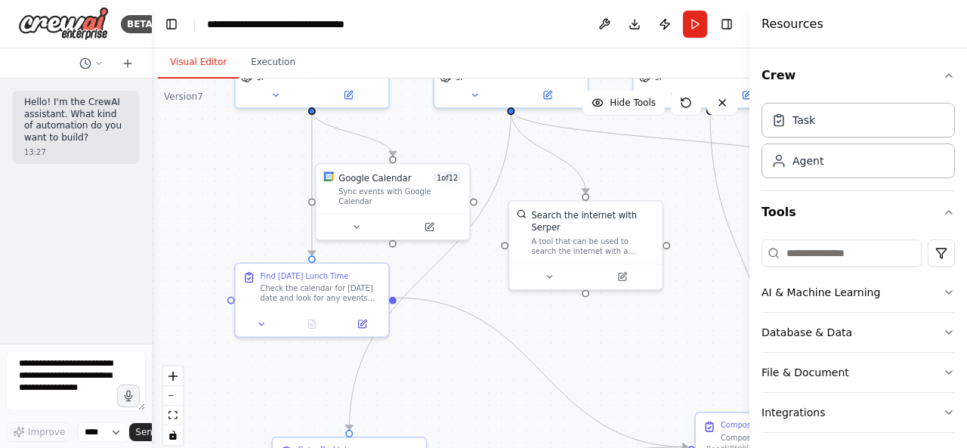
drag, startPoint x: 491, startPoint y: 199, endPoint x: 534, endPoint y: 305, distance: 114.2
click at [534, 305] on div ".deletable-edge-delete-btn { width: 20px; height: 20px; border: 0px solid #ffff…" at bounding box center [451, 268] width 598 height 378
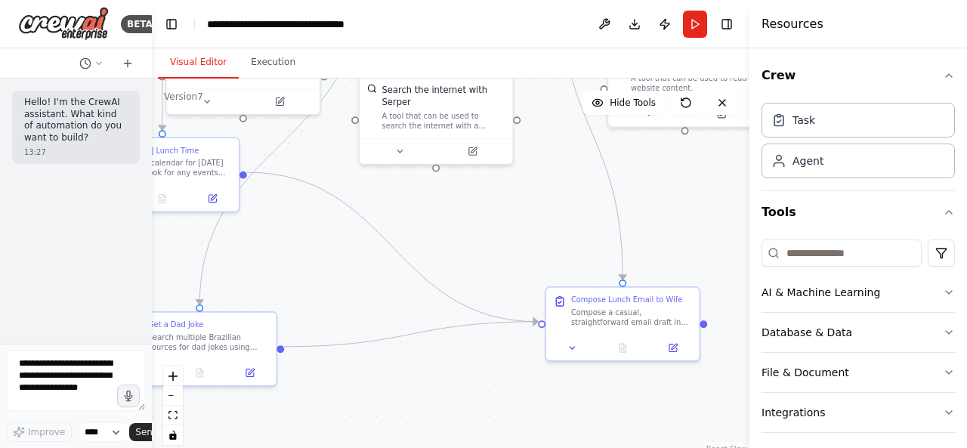
drag, startPoint x: 596, startPoint y: 365, endPoint x: 444, endPoint y: 237, distance: 198.5
click at [444, 237] on div ".deletable-edge-delete-btn { width: 20px; height: 20px; border: 0px solid #ffff…" at bounding box center [451, 268] width 598 height 378
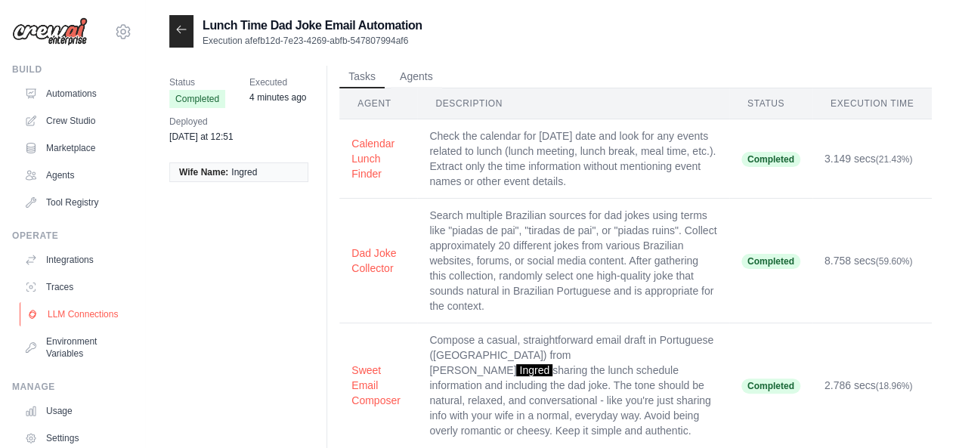
click at [64, 309] on link "LLM Connections" at bounding box center [77, 314] width 114 height 24
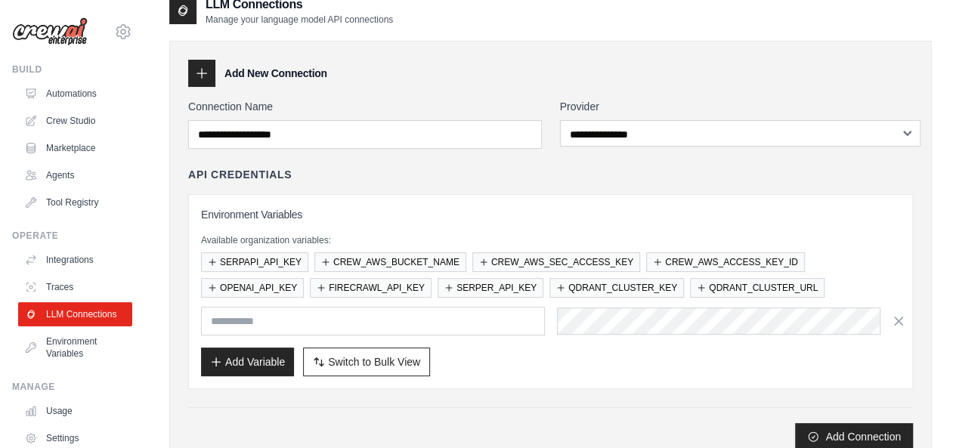
scroll to position [17, 0]
